Goal: Information Seeking & Learning: Learn about a topic

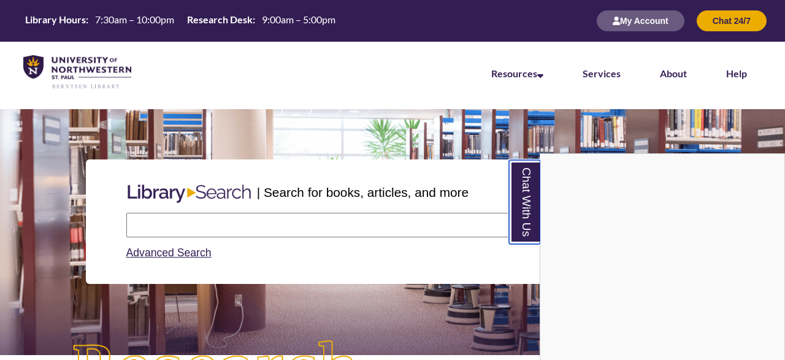
click at [533, 202] on link "Chat With Us" at bounding box center [524, 202] width 31 height 84
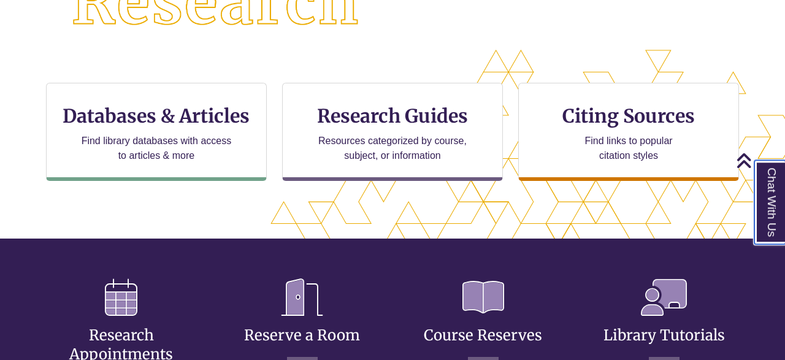
scroll to position [377, 0]
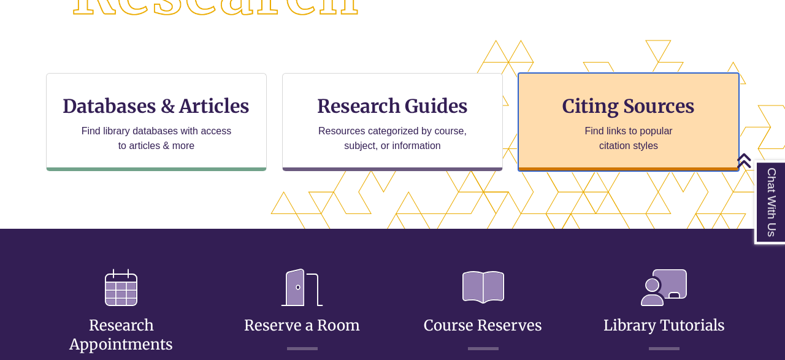
click at [658, 114] on h3 "Citing Sources" at bounding box center [629, 105] width 150 height 23
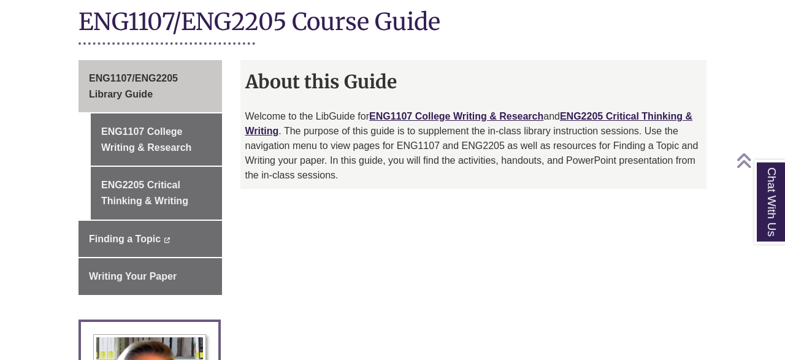
scroll to position [372, 0]
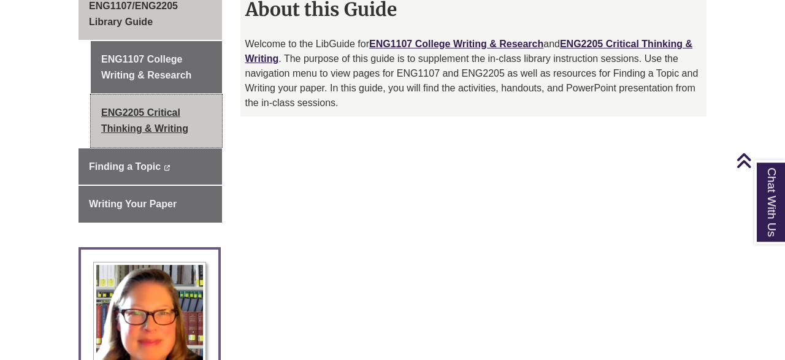
click at [169, 110] on link "ENG2205 Critical Thinking & Writing" at bounding box center [156, 120] width 131 height 52
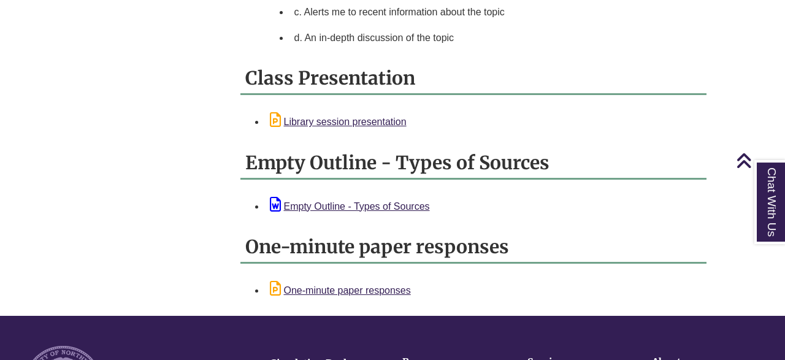
scroll to position [1349, 0]
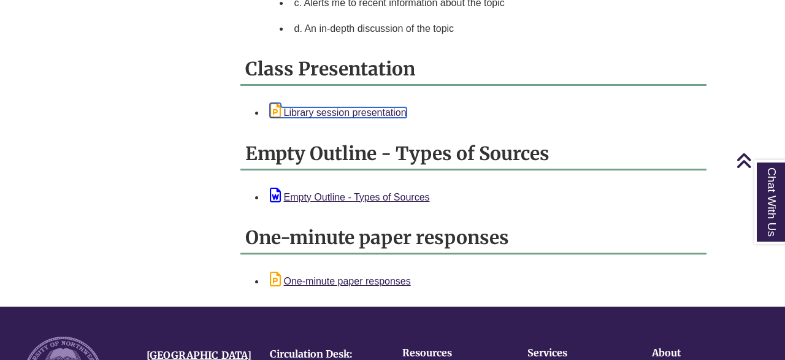
click at [353, 107] on link "Library session presentation" at bounding box center [338, 112] width 137 height 10
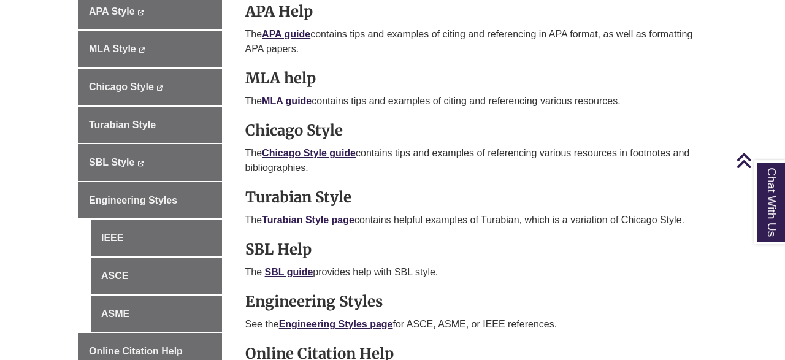
scroll to position [426, 0]
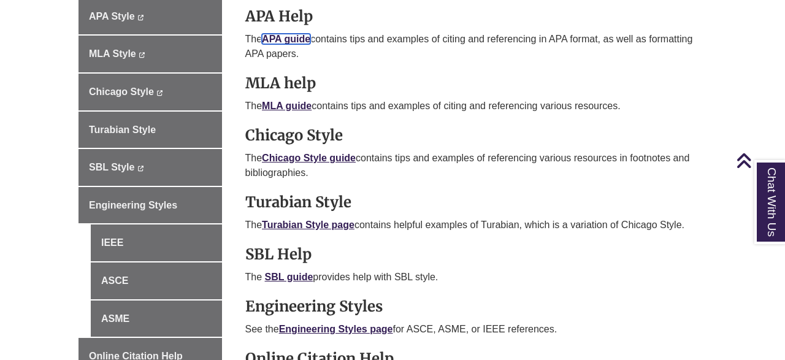
click at [300, 40] on link "APA guide" at bounding box center [286, 39] width 48 height 10
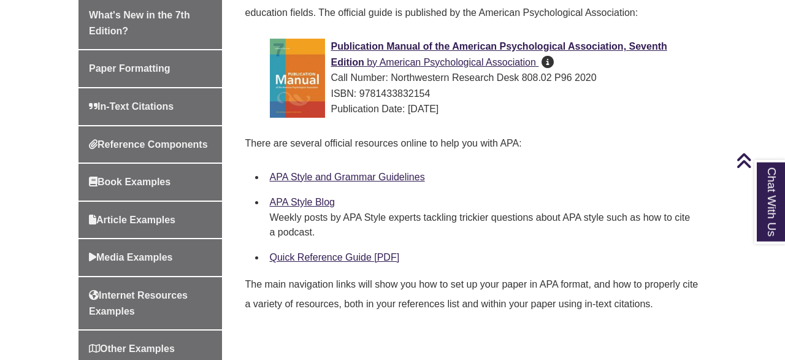
scroll to position [415, 0]
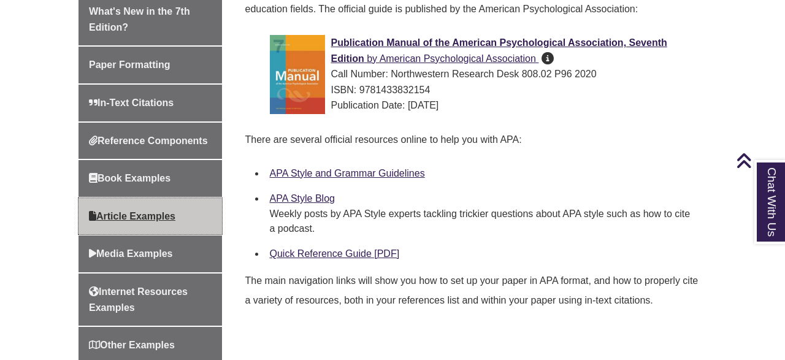
click at [158, 211] on span "Article Examples" at bounding box center [132, 216] width 86 height 10
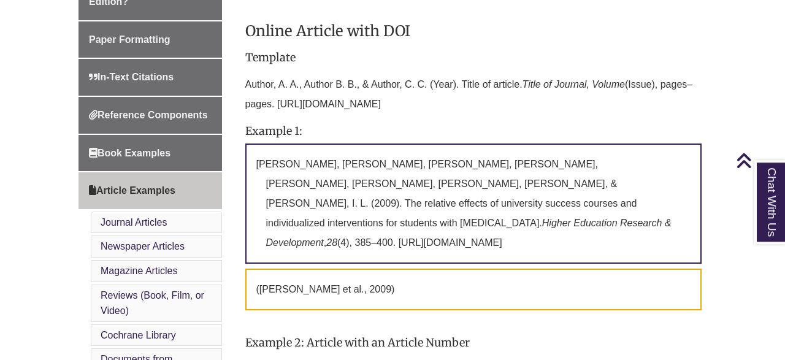
scroll to position [402, 0]
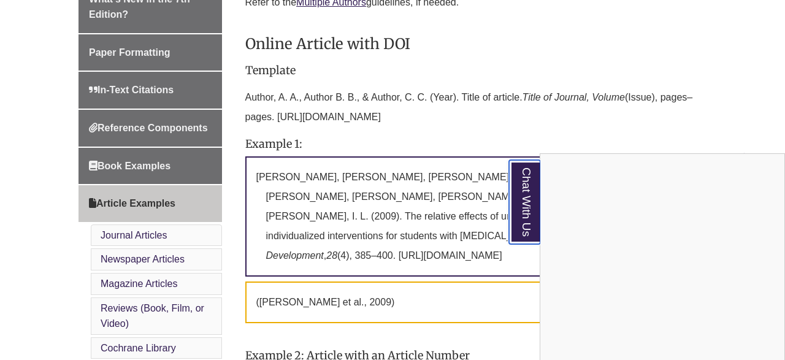
click at [516, 207] on link "Chat With Us" at bounding box center [524, 202] width 31 height 84
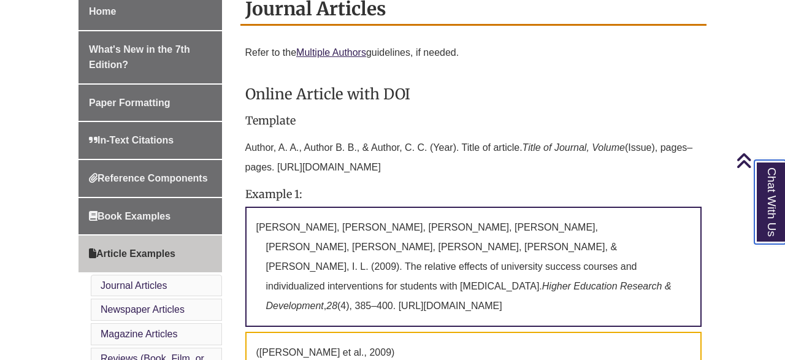
scroll to position [56, 0]
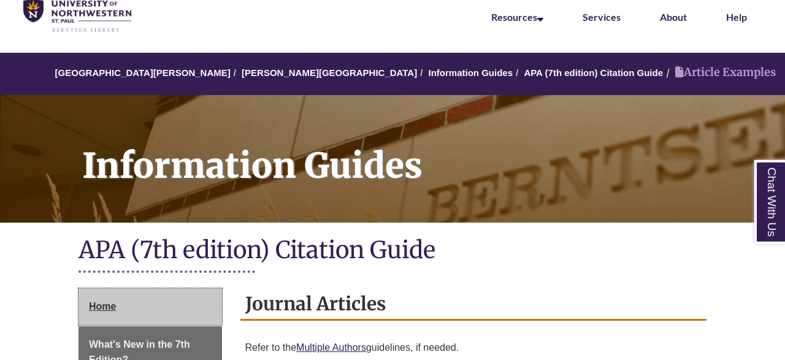
click at [142, 306] on link "Home" at bounding box center [151, 306] width 144 height 37
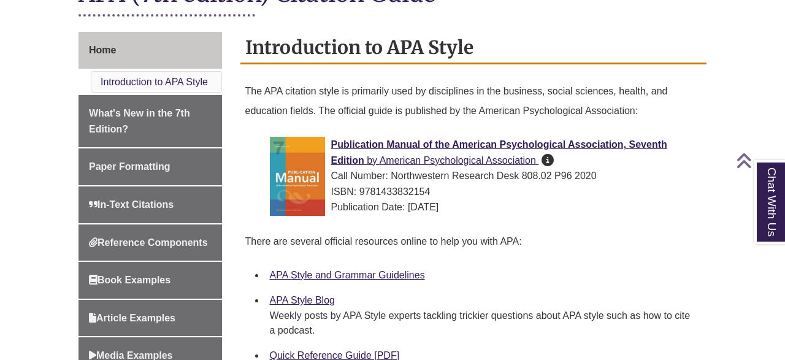
scroll to position [316, 0]
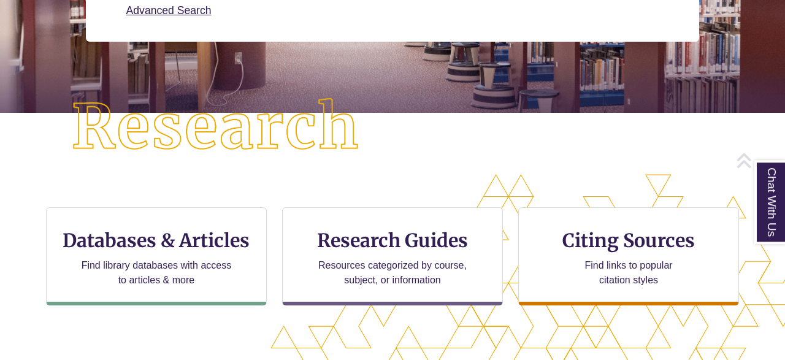
scroll to position [360, 0]
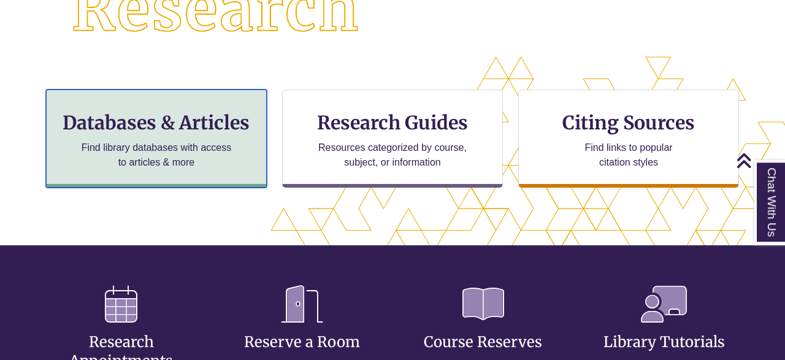
click at [202, 120] on h3 "Databases & Articles" at bounding box center [156, 122] width 200 height 23
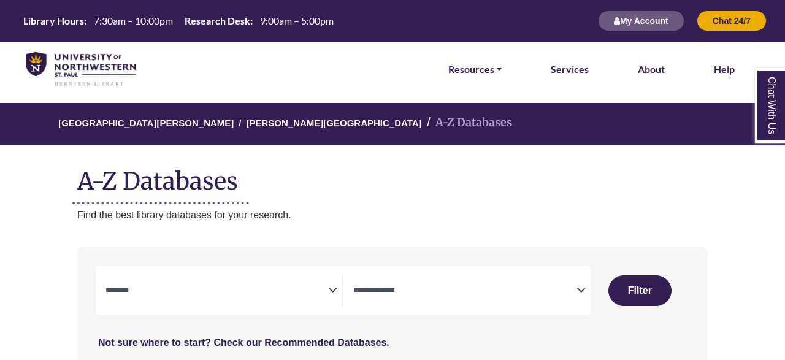
select select "Database Subject Filter"
select select "Database Types Filter"
select select "Database Subject Filter"
select select "Database Types Filter"
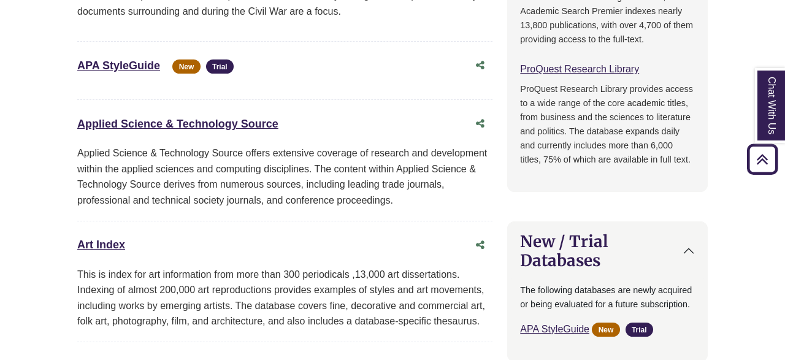
scroll to position [818, 0]
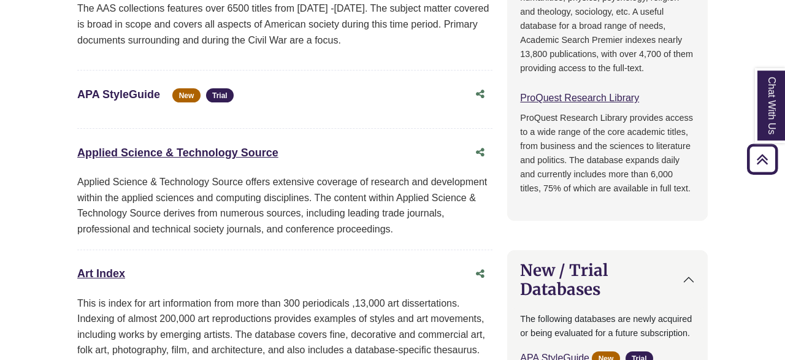
click at [133, 88] on link "APA StyleGuide This link opens in a new window" at bounding box center [118, 94] width 83 height 12
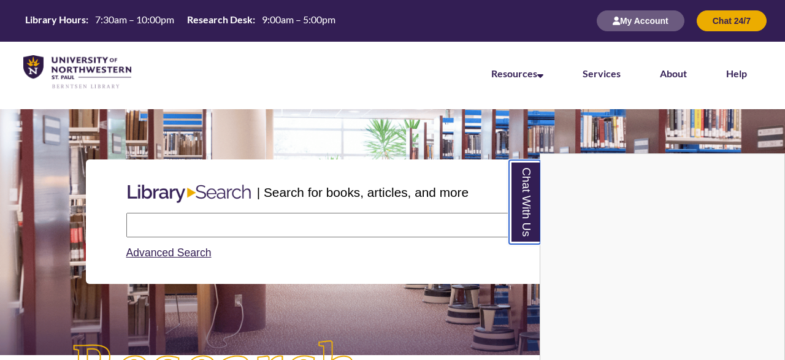
click at [524, 193] on link "Chat With Us" at bounding box center [524, 202] width 31 height 84
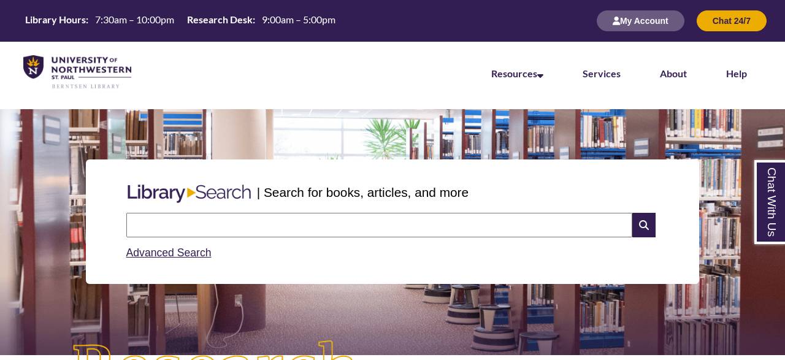
click at [458, 222] on input "text" at bounding box center [379, 225] width 506 height 25
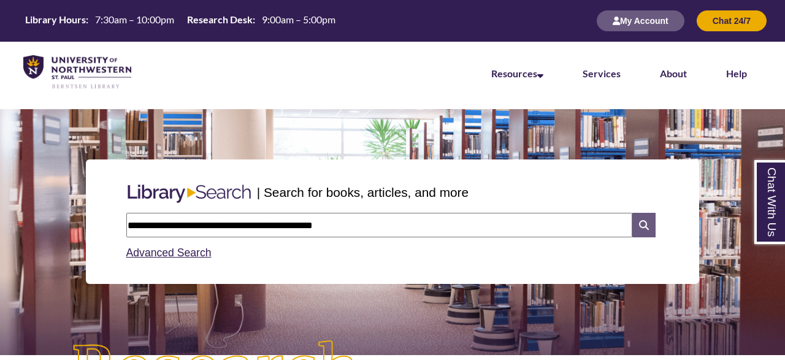
type input "**********"
click at [649, 225] on icon at bounding box center [643, 225] width 23 height 25
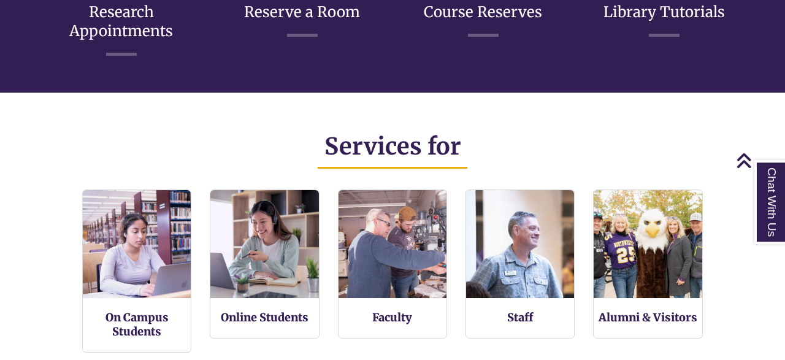
scroll to position [694, 0]
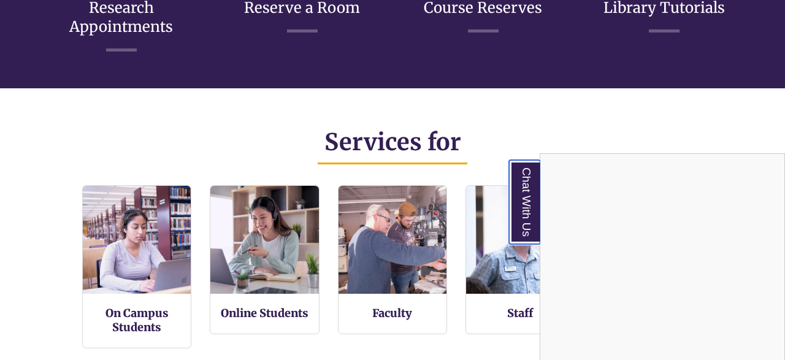
click at [527, 221] on link "Chat With Us" at bounding box center [524, 202] width 31 height 84
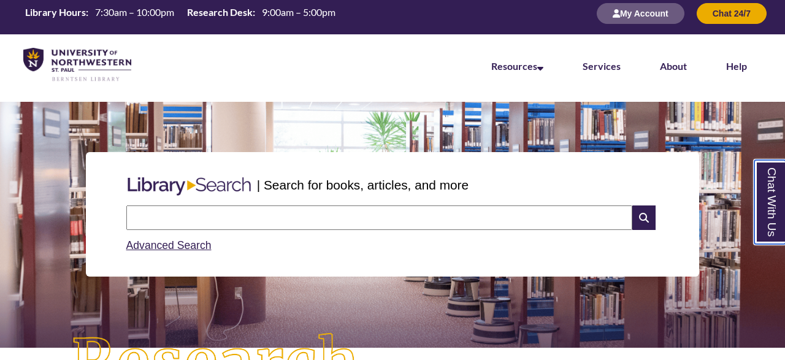
scroll to position [0, 0]
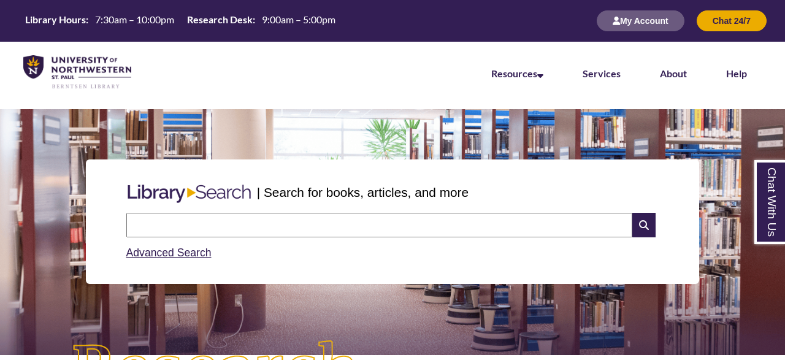
click at [220, 218] on input "text" at bounding box center [379, 225] width 506 height 25
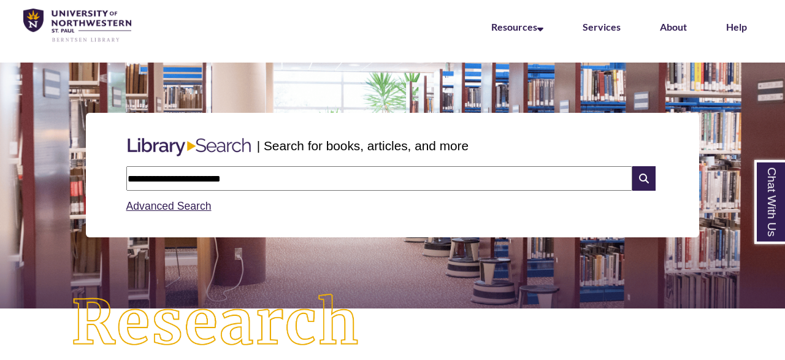
scroll to position [49, 0]
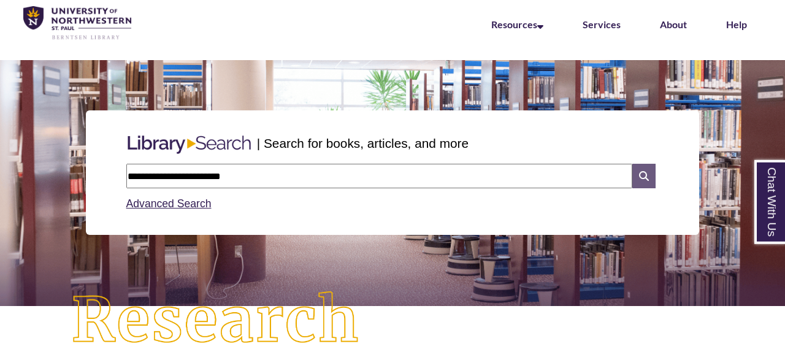
type input "**********"
click at [647, 177] on icon at bounding box center [643, 176] width 23 height 25
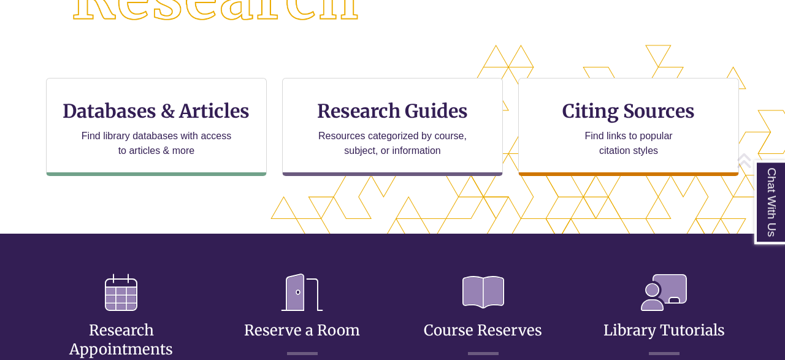
scroll to position [379, 0]
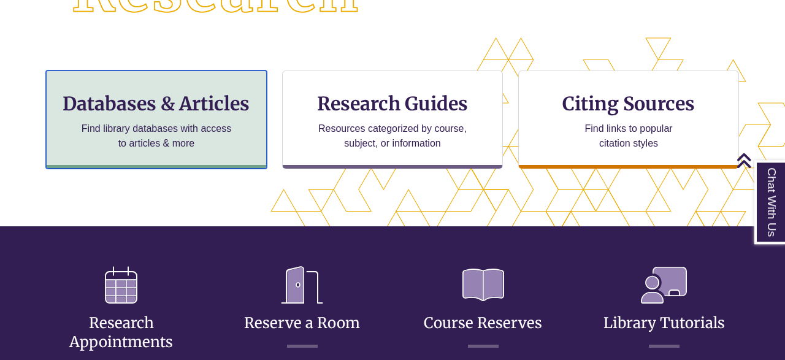
click at [209, 107] on h3 "Databases & Articles" at bounding box center [156, 103] width 200 height 23
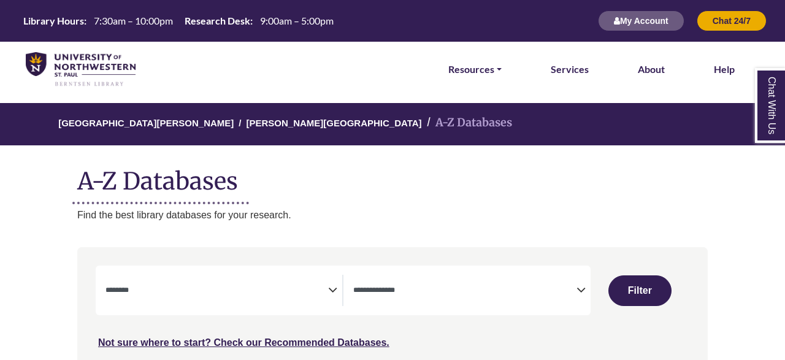
select select "Database Subject Filter"
select select "Database Types Filter"
select select "Database Subject Filter"
select select "Database Types Filter"
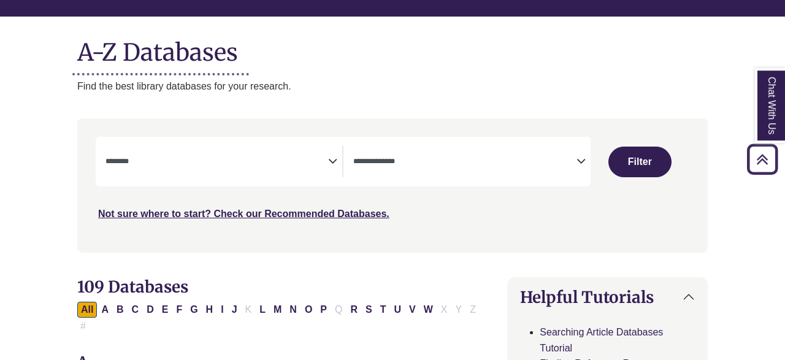
scroll to position [101, 0]
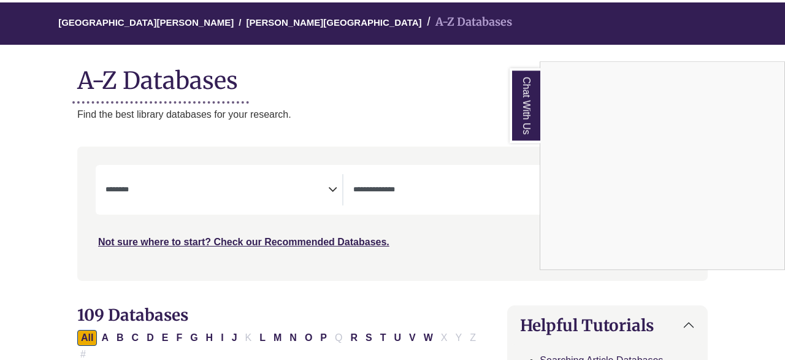
click at [534, 105] on link "Chat With Us" at bounding box center [525, 105] width 31 height 75
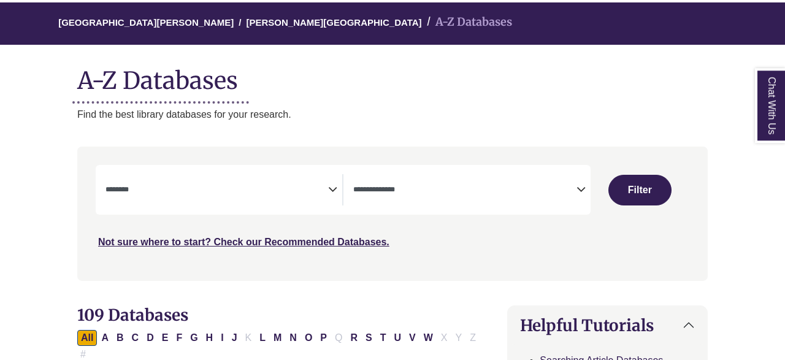
click at [330, 193] on icon "Search filters" at bounding box center [332, 187] width 9 height 18
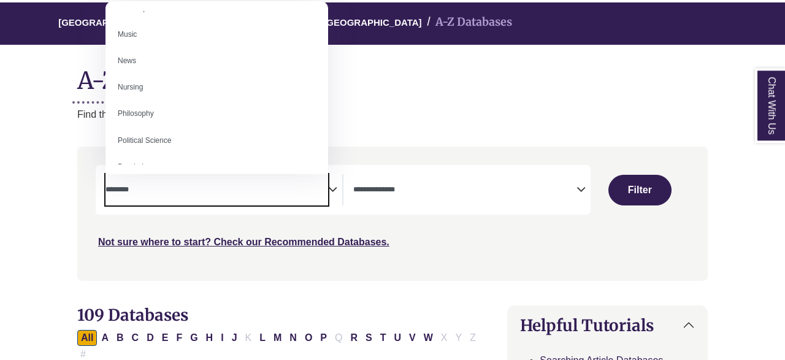
scroll to position [830, 0]
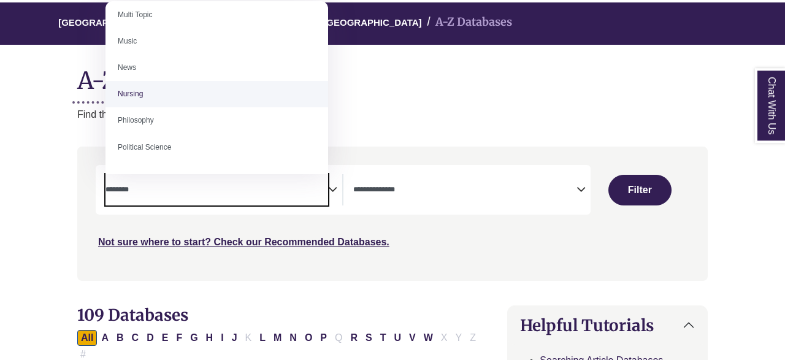
select select "*****"
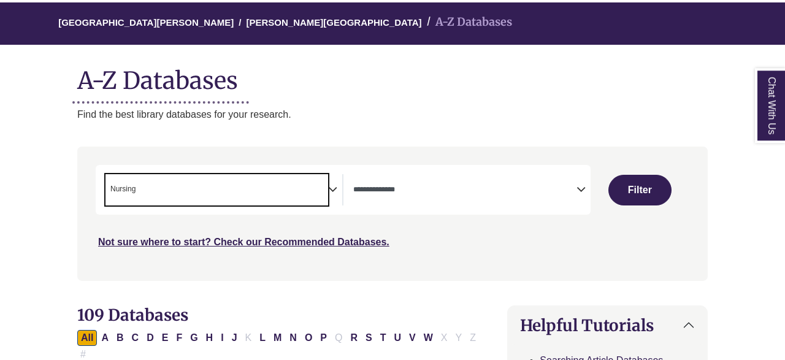
scroll to position [472, 0]
click at [577, 191] on icon "Search filters" at bounding box center [581, 187] width 9 height 18
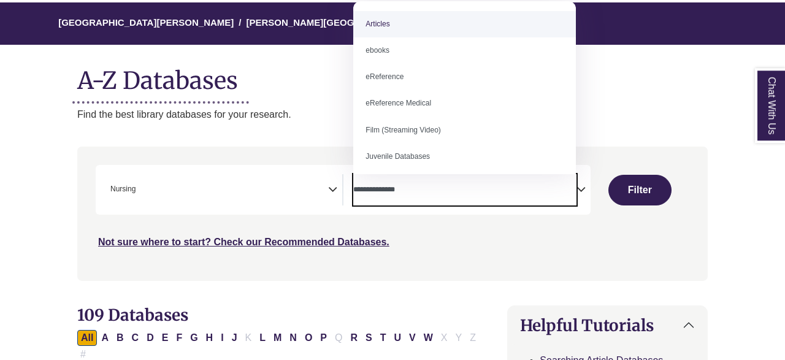
select select "*****"
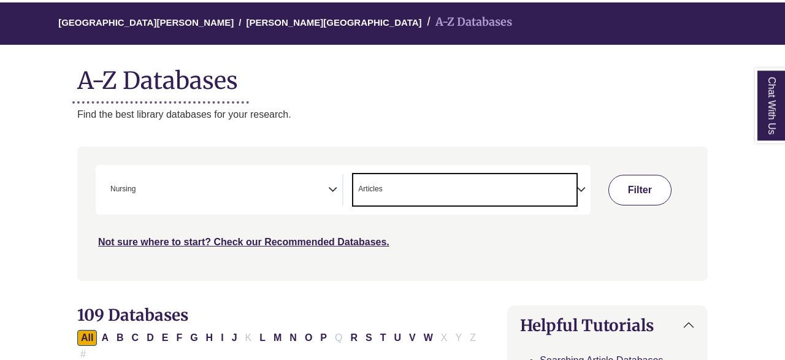
click at [645, 192] on button "Filter" at bounding box center [639, 190] width 63 height 31
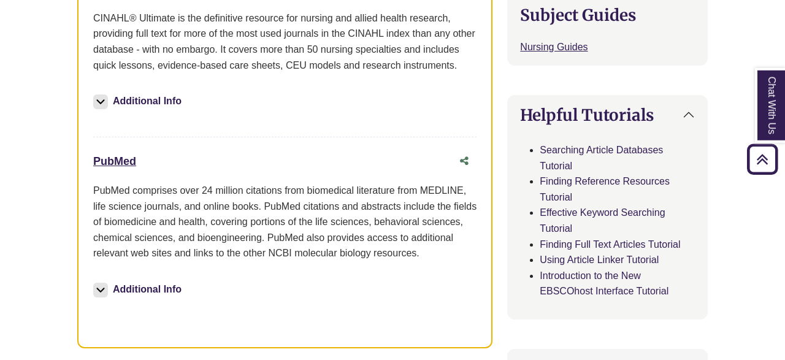
scroll to position [384, 0]
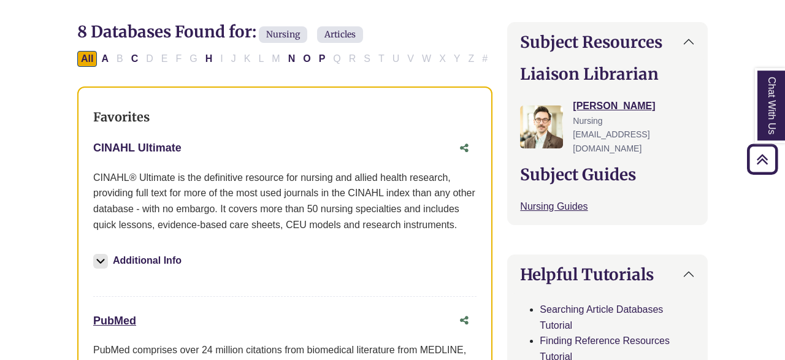
click at [144, 148] on link "CINAHL Ultimate This link opens in a new window" at bounding box center [137, 148] width 88 height 12
